Goal: Information Seeking & Learning: Learn about a topic

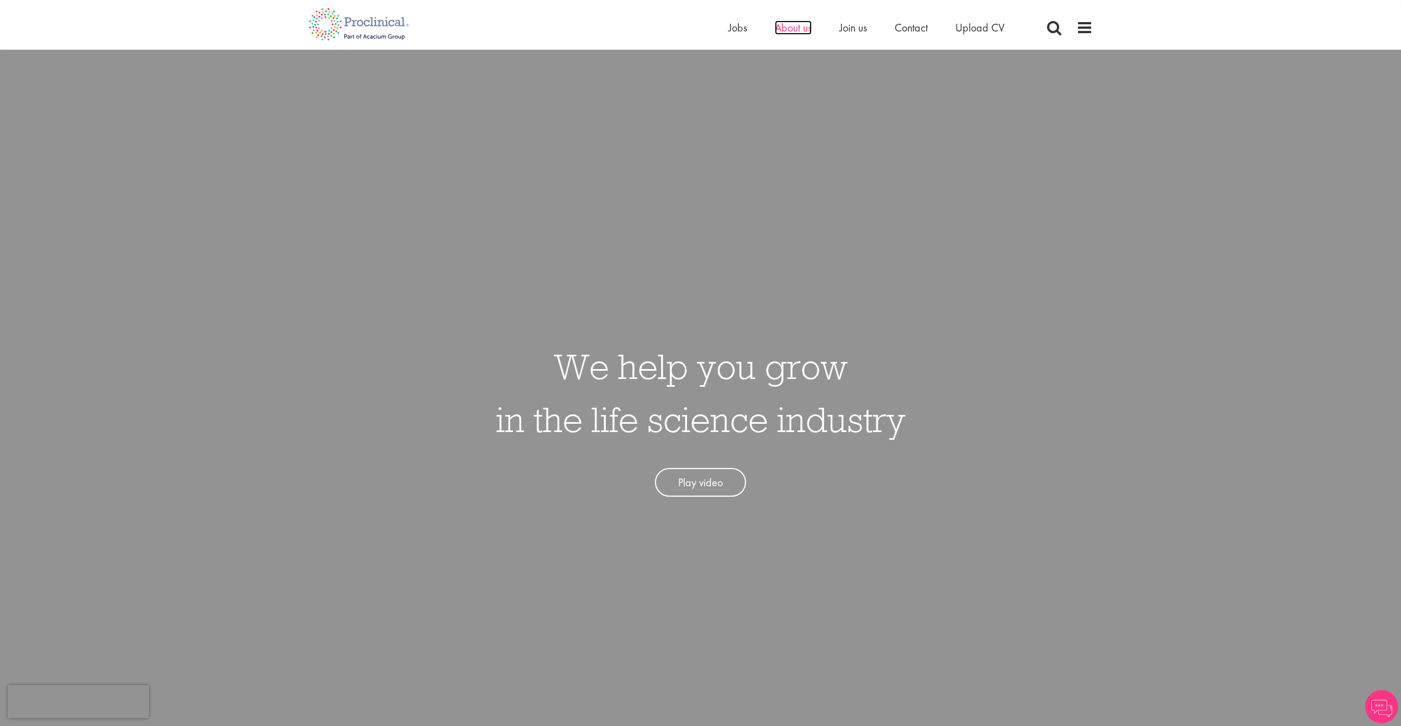
click at [791, 30] on span "About us" at bounding box center [793, 27] width 37 height 14
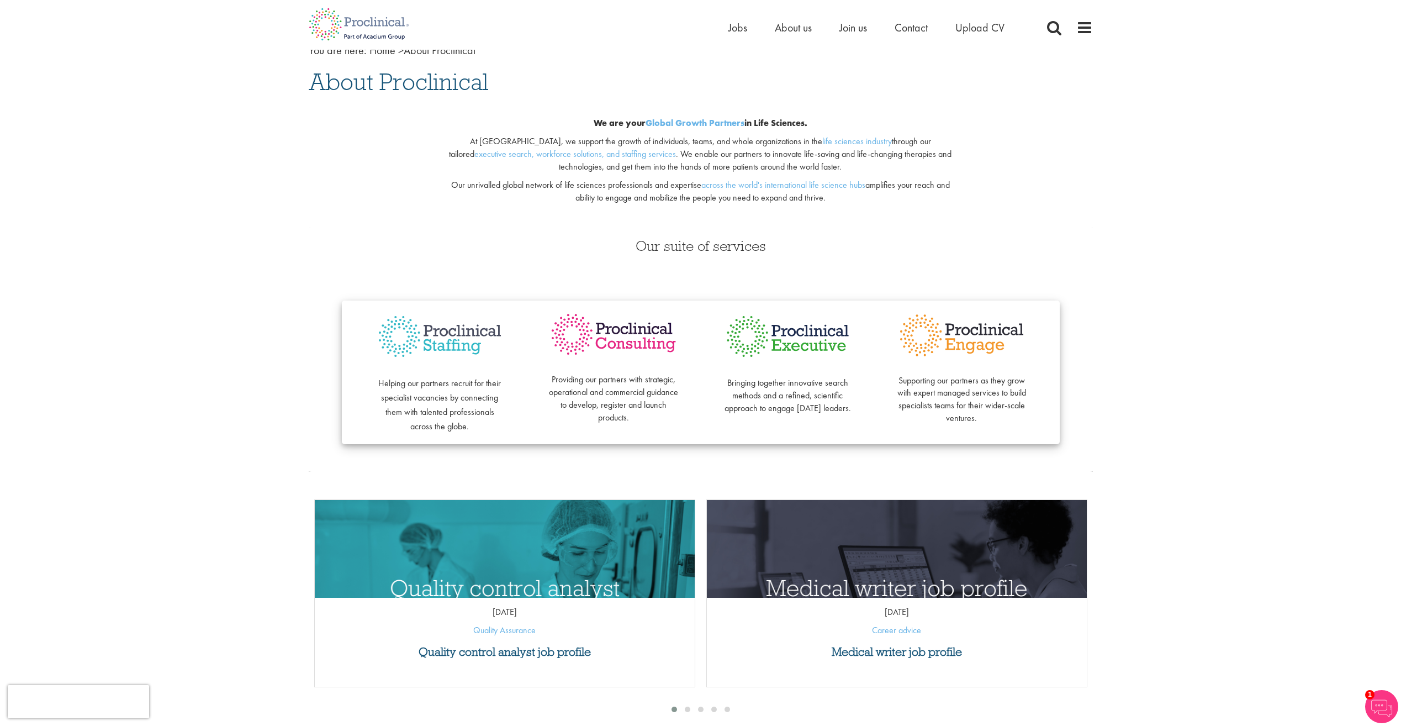
scroll to position [110, 0]
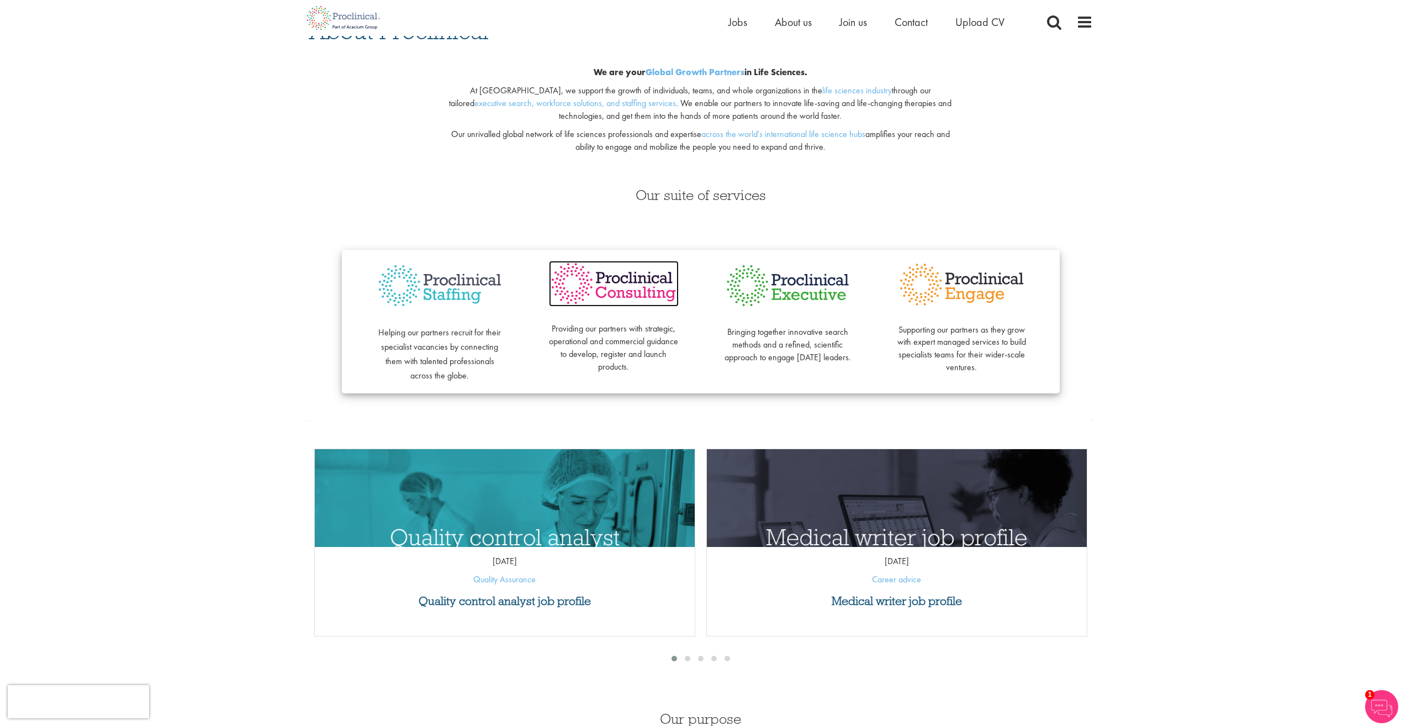
click at [620, 289] on img at bounding box center [614, 284] width 130 height 46
